Goal: Task Accomplishment & Management: Complete application form

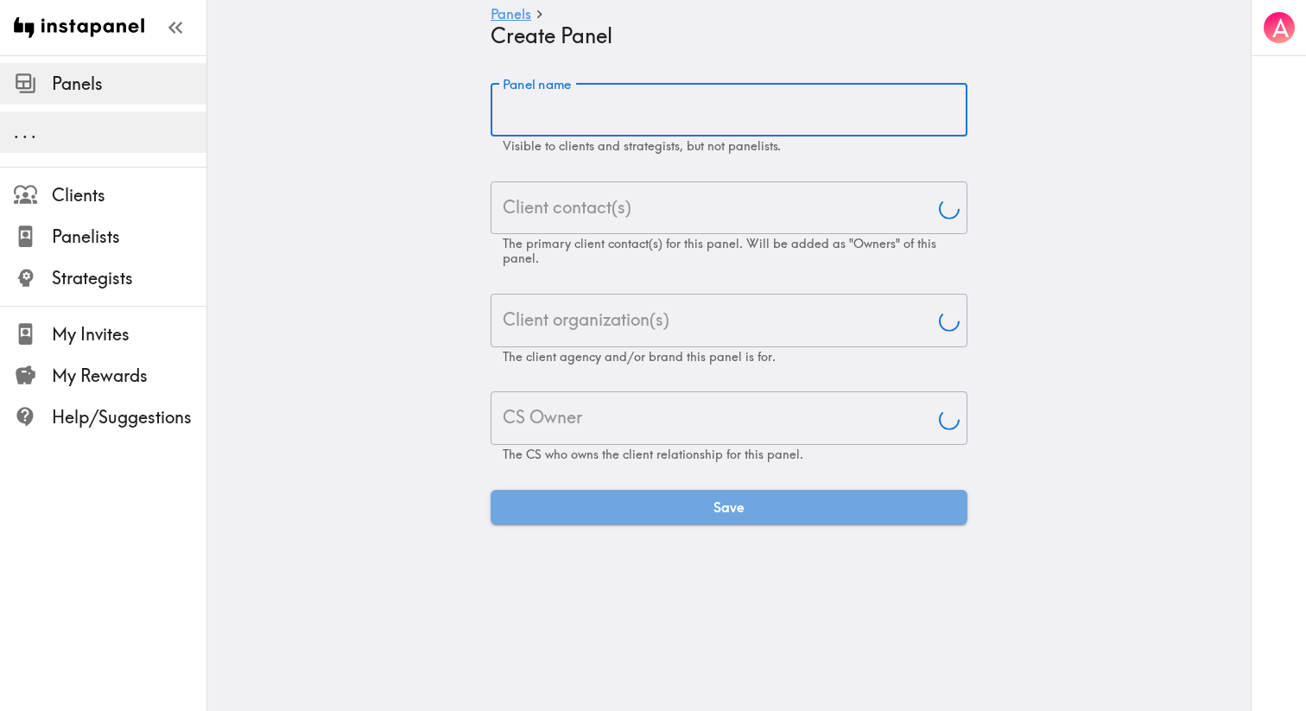
click at [549, 92] on div "Panel name Panel name Visible to clients and strategists, but not panelists." at bounding box center [729, 118] width 477 height 71
type input "Aj"
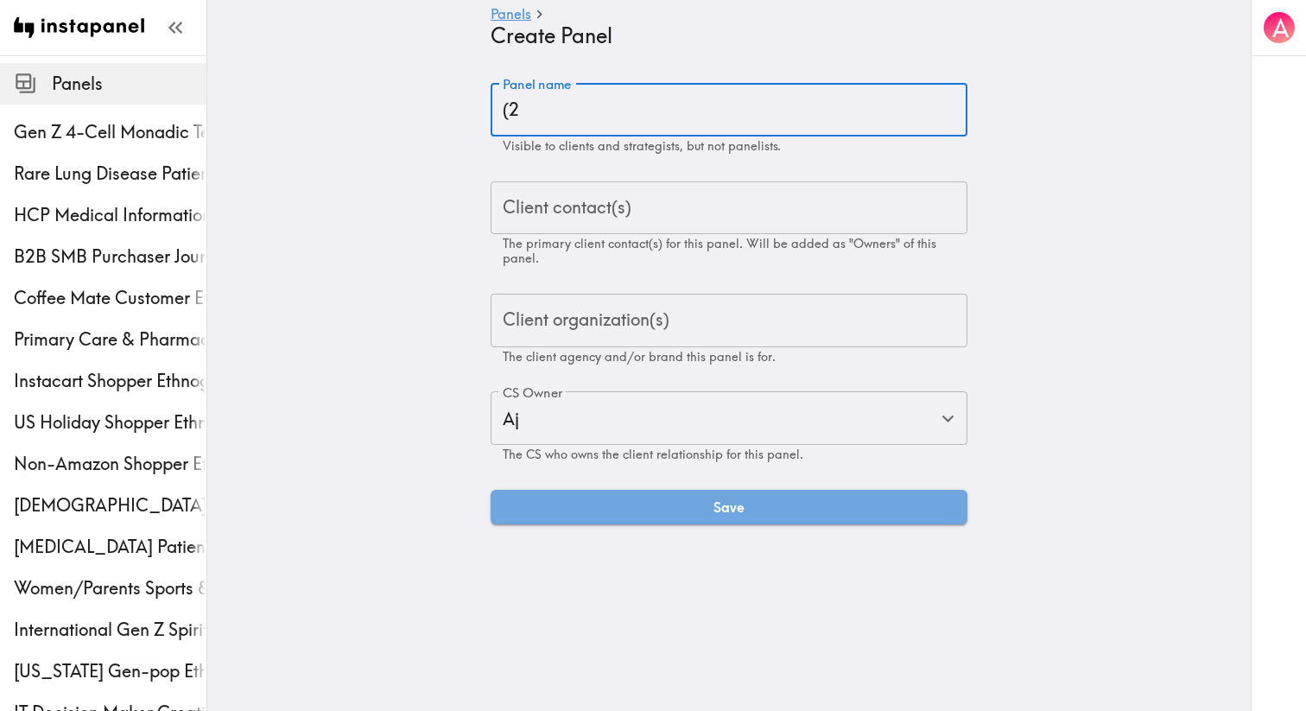
type input "("
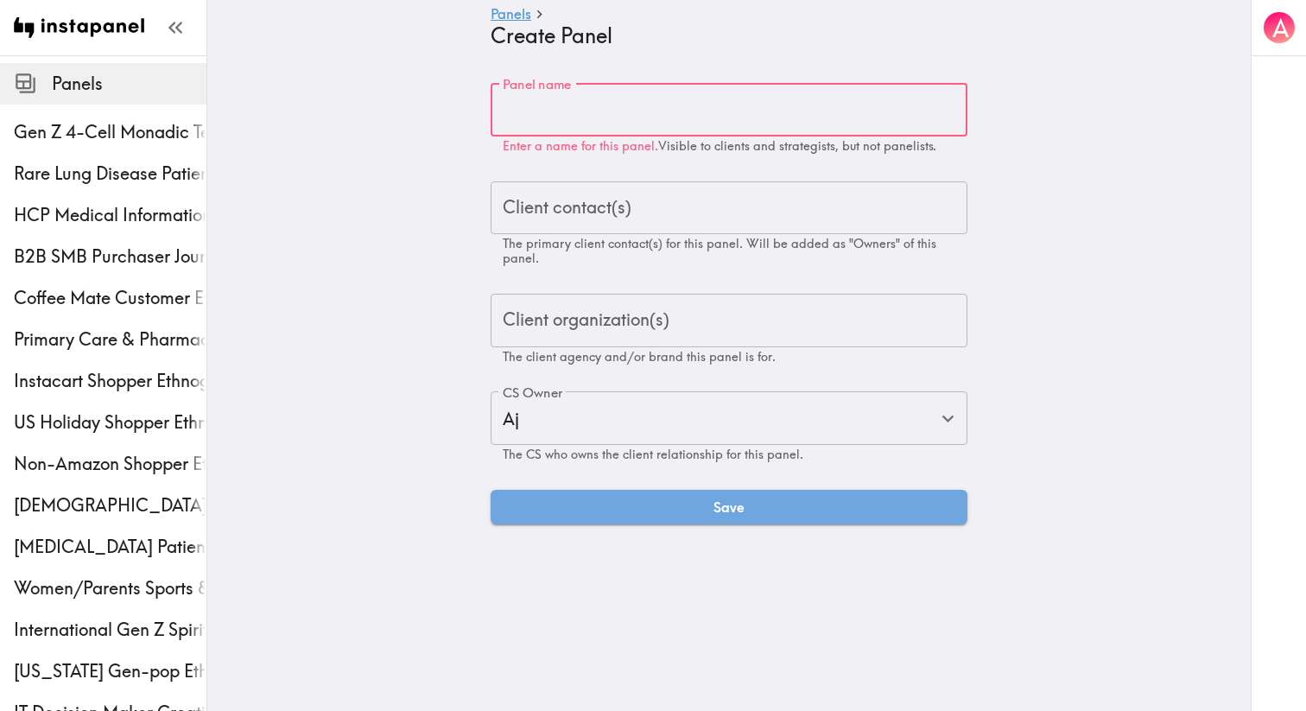
paste input "European Parent Ethnography"
type input "European Parent Ethnography"
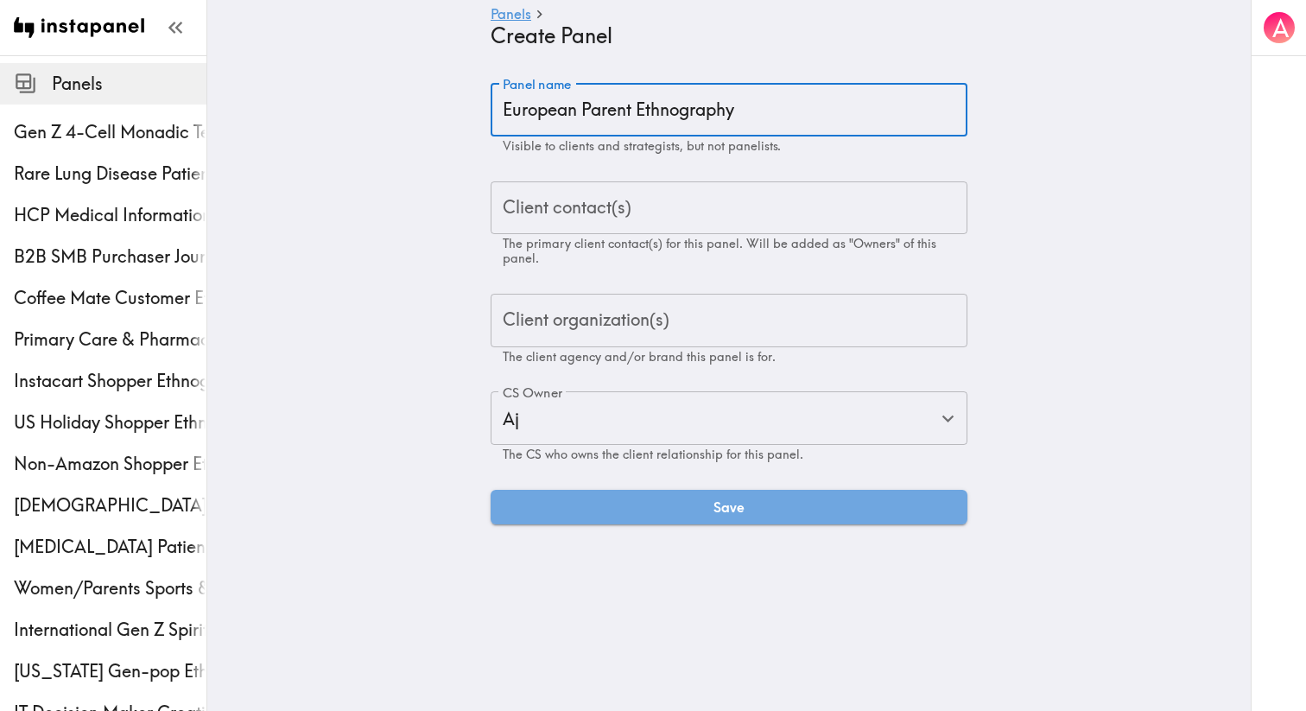
click at [664, 210] on input "Client contact(s)" at bounding box center [728, 208] width 461 height 38
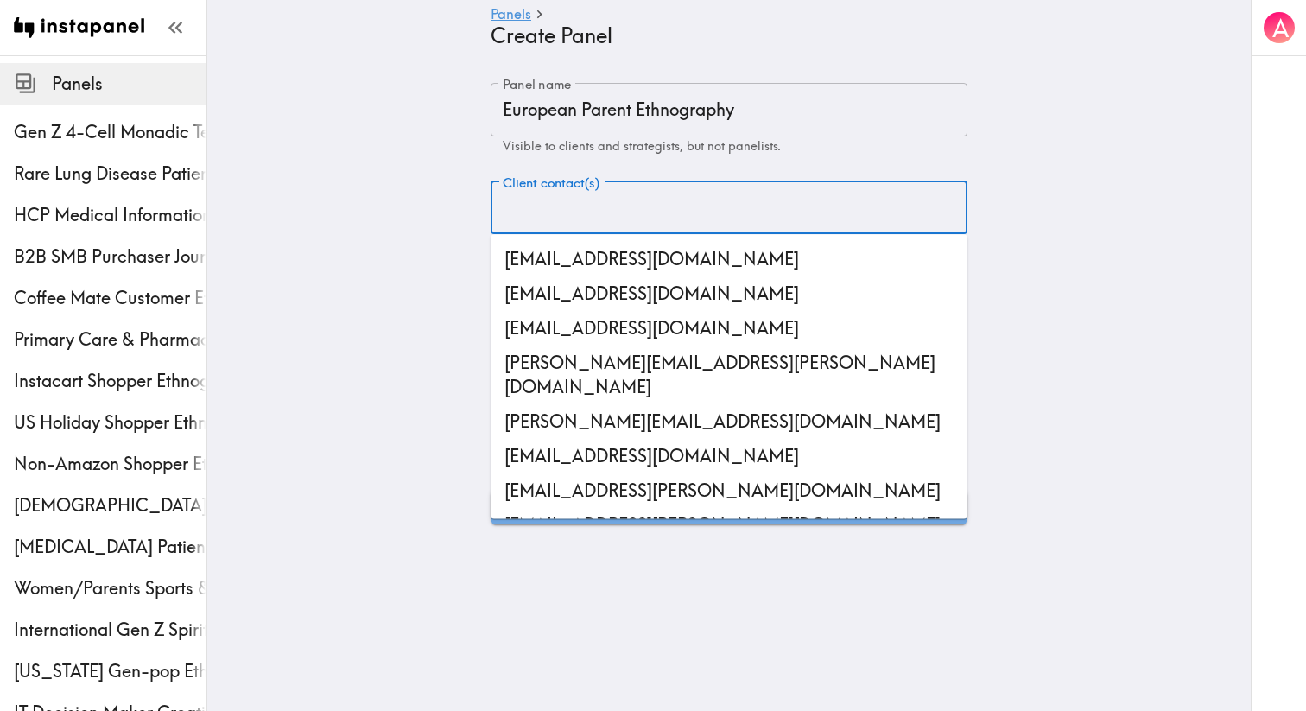
paste input "[PERSON_NAME][EMAIL_ADDRESS][PERSON_NAME][DOMAIN_NAME]"
type input "[PERSON_NAME][EMAIL_ADDRESS][PERSON_NAME][DOMAIN_NAME]"
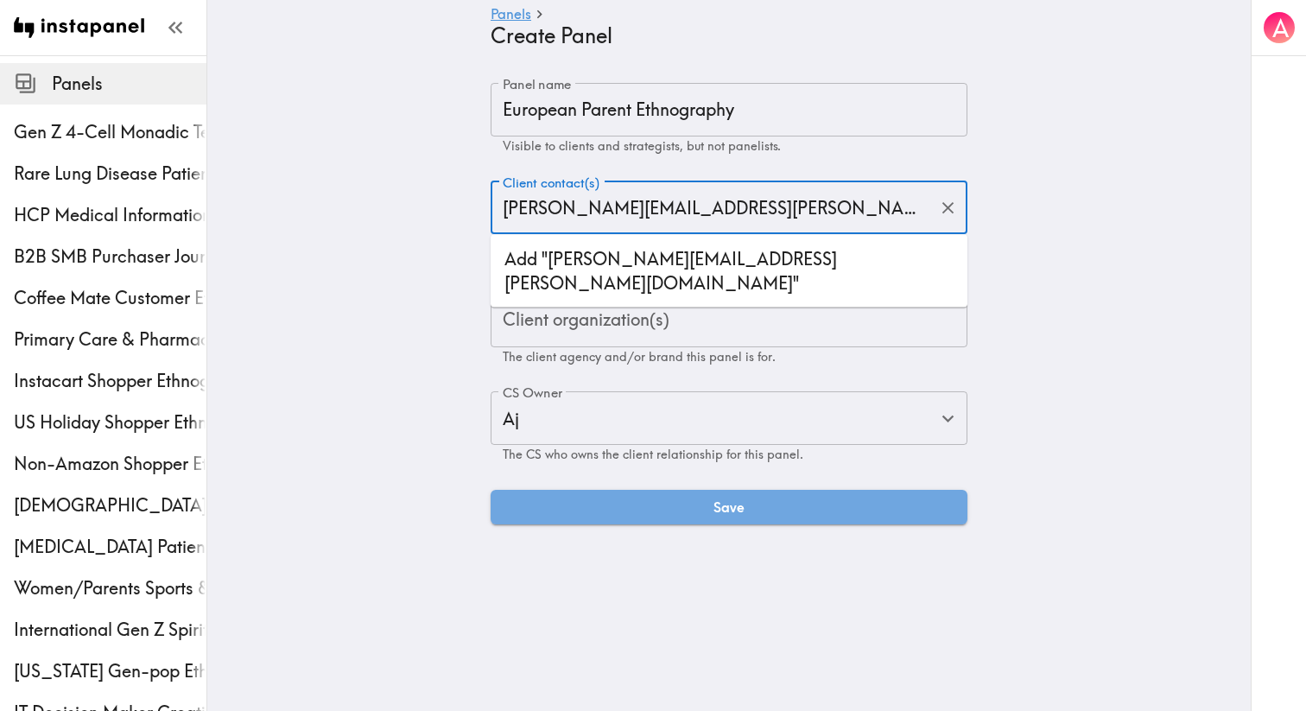
click at [662, 252] on li "Add "[PERSON_NAME][EMAIL_ADDRESS][PERSON_NAME][DOMAIN_NAME]"" at bounding box center [729, 271] width 477 height 59
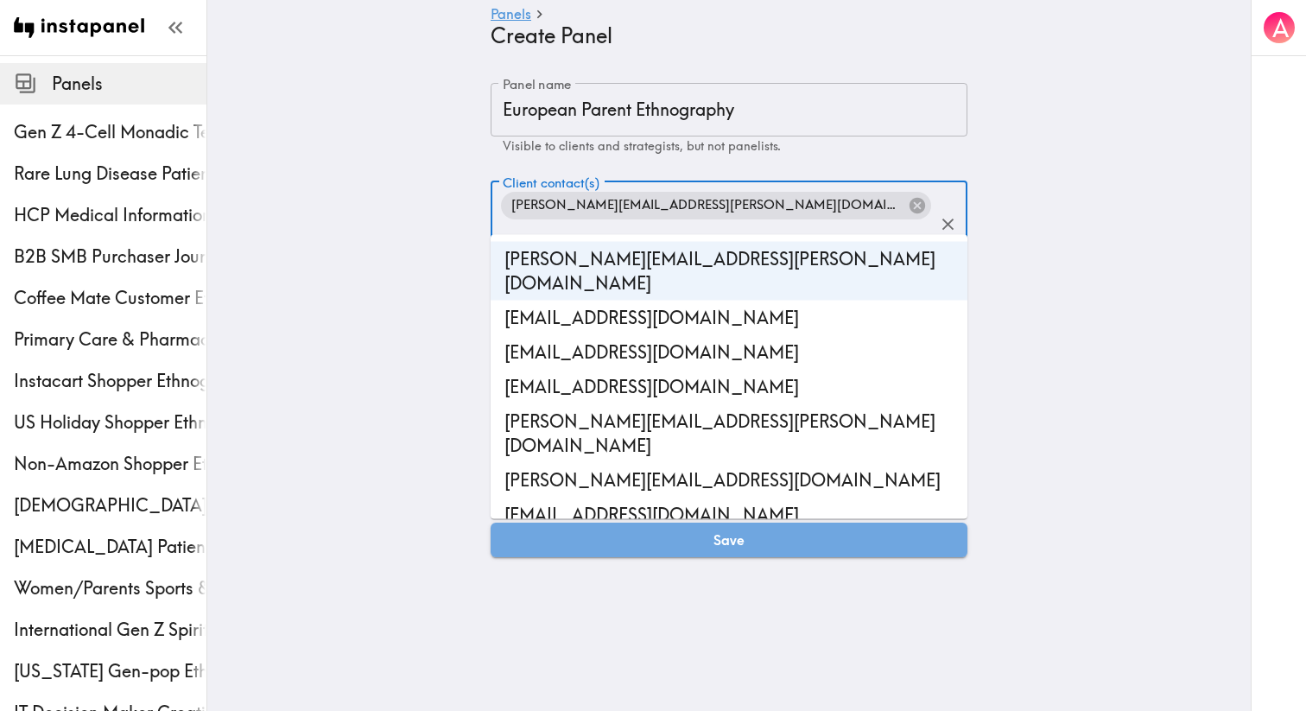
click at [400, 341] on main "Panels Create Panel Panel name European Parent Ethnography Panel name Visible t…" at bounding box center [729, 320] width 1044 height 530
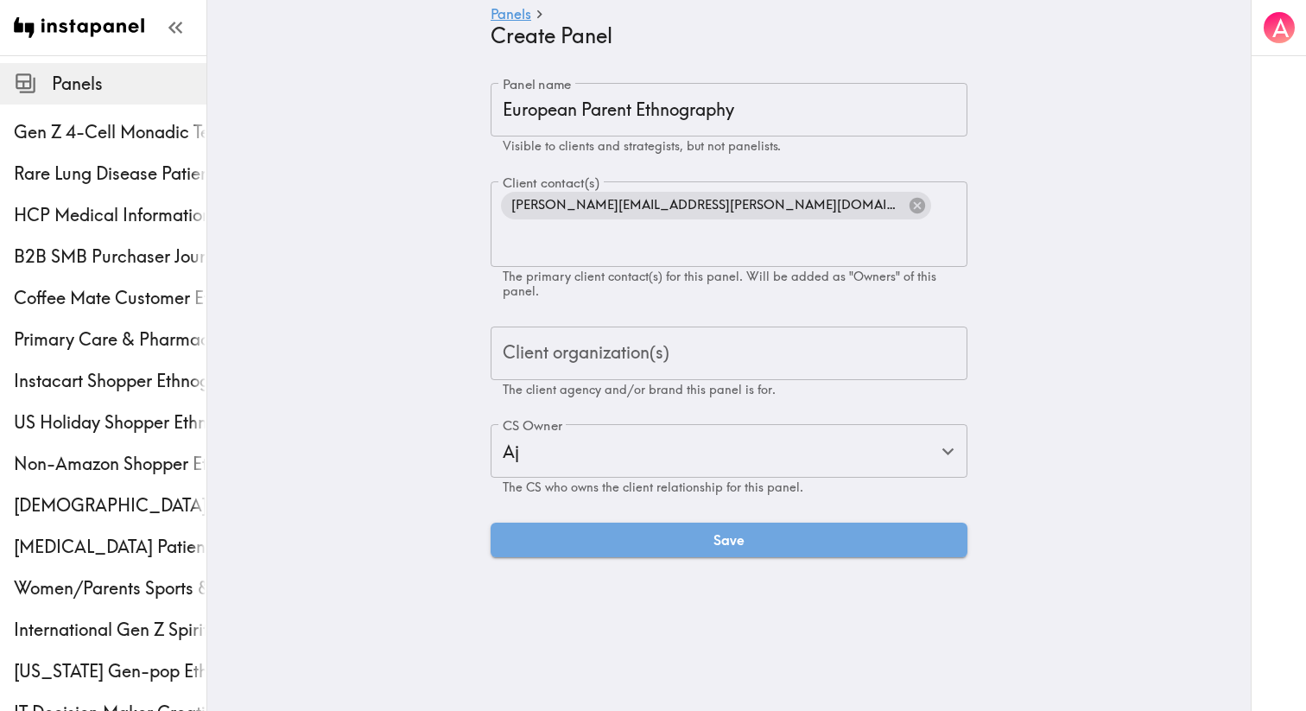
click at [588, 338] on input "Client organization(s)" at bounding box center [728, 353] width 461 height 38
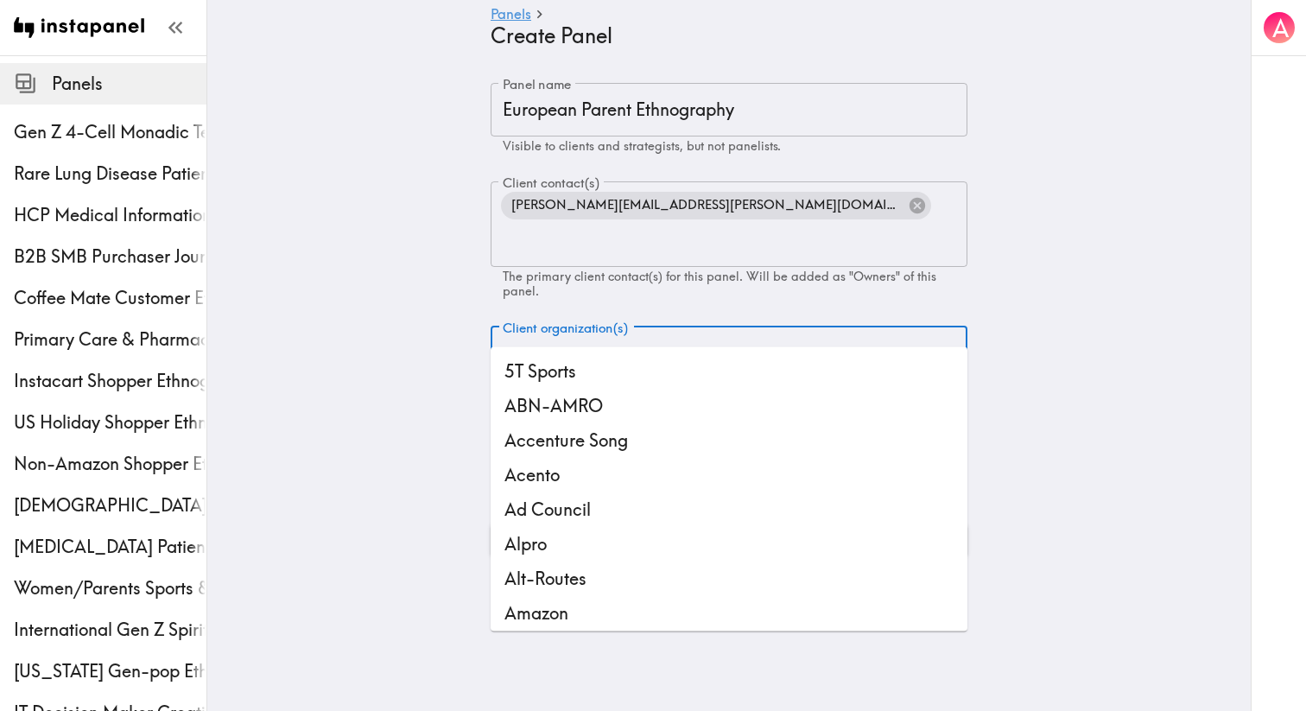
type input "ogi"
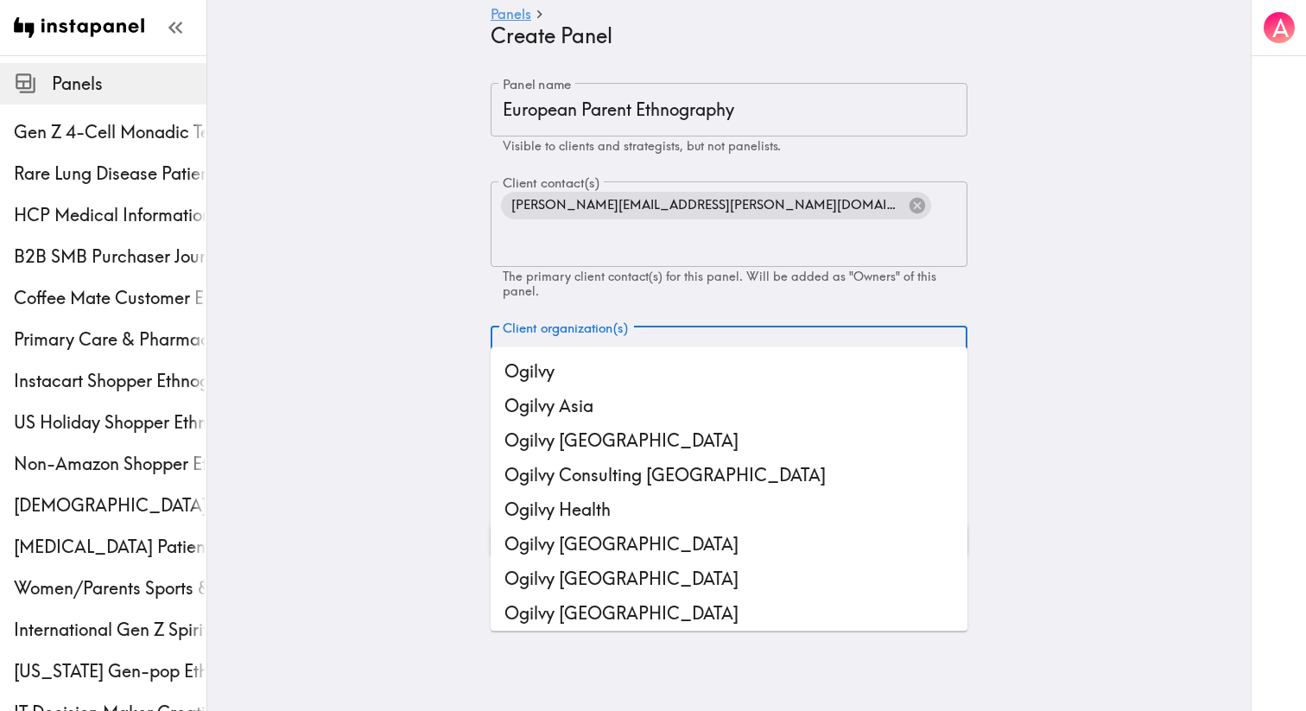
click at [595, 367] on li "Ogilvy" at bounding box center [729, 371] width 477 height 35
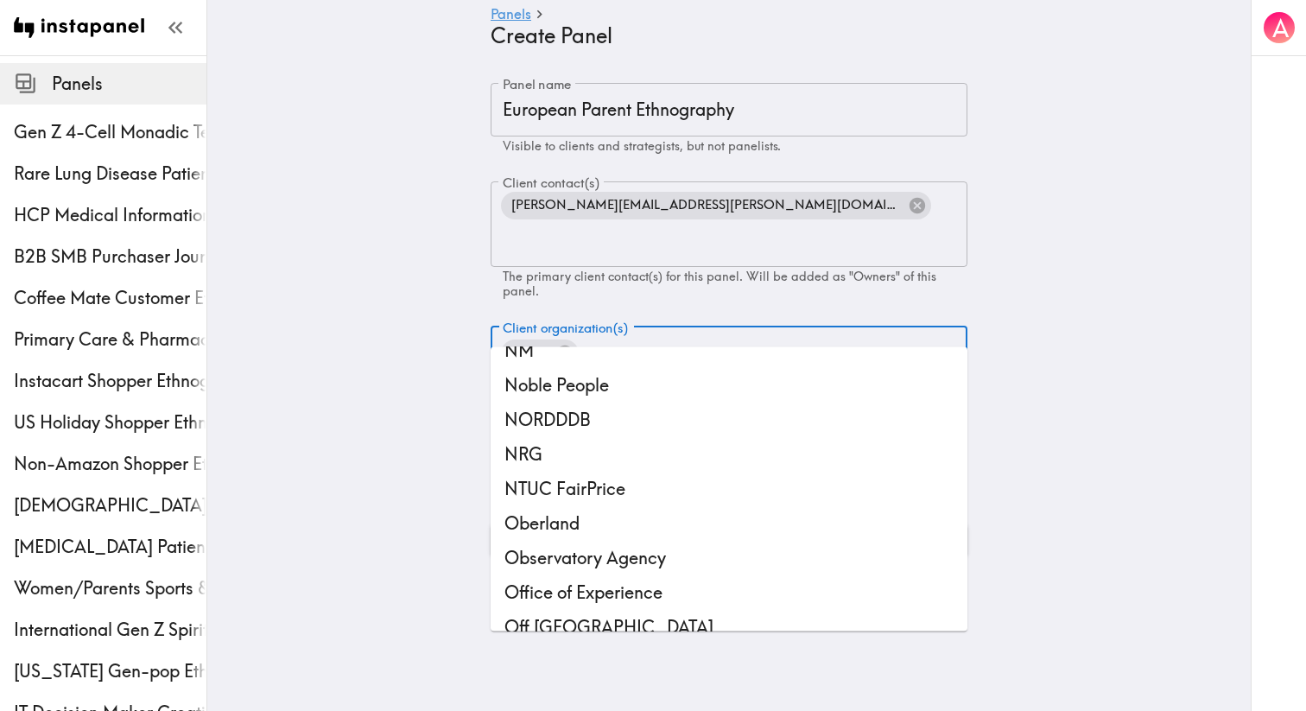
click at [331, 479] on main "Panels Create Panel Panel name European Parent Ethnography Panel name Visible t…" at bounding box center [729, 320] width 1044 height 530
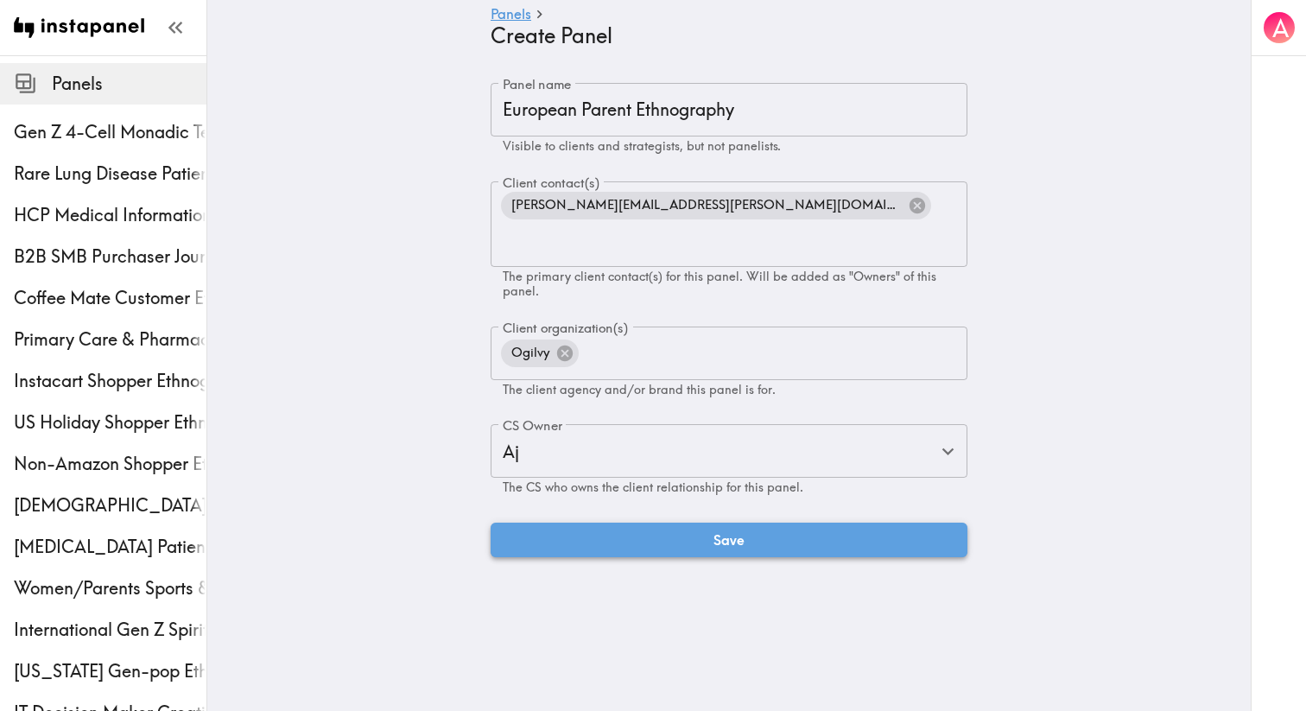
click at [550, 523] on button "Save" at bounding box center [729, 540] width 477 height 35
